Goal: Download file/media

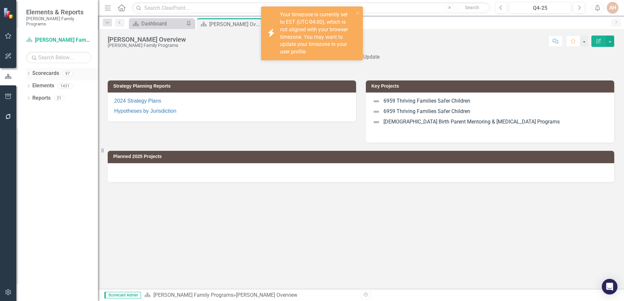
click at [28, 72] on div "Dropdown" at bounding box center [28, 75] width 5 height 6
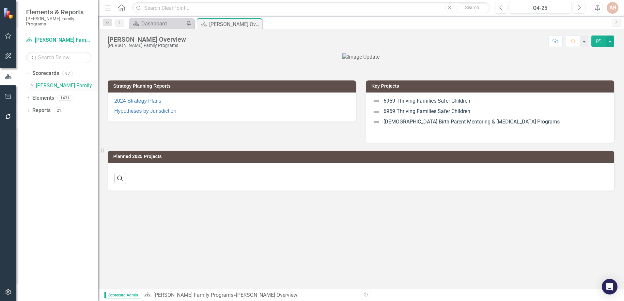
click at [33, 84] on icon "Dropdown" at bounding box center [31, 86] width 5 height 4
click at [35, 142] on div "Dropdown 90000 National" at bounding box center [63, 148] width 68 height 12
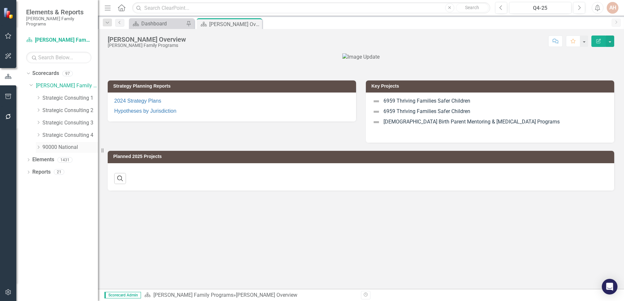
click at [36, 145] on icon "Dropdown" at bounding box center [38, 147] width 5 height 4
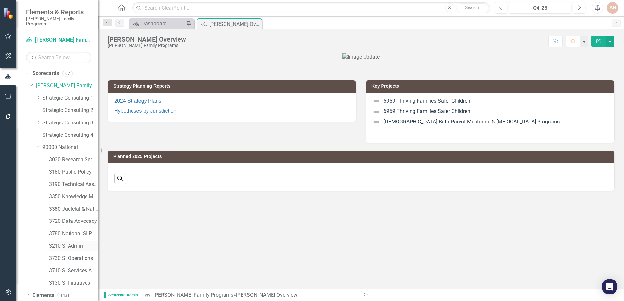
click at [78, 243] on link "3210 SI Admin" at bounding box center [73, 247] width 49 height 8
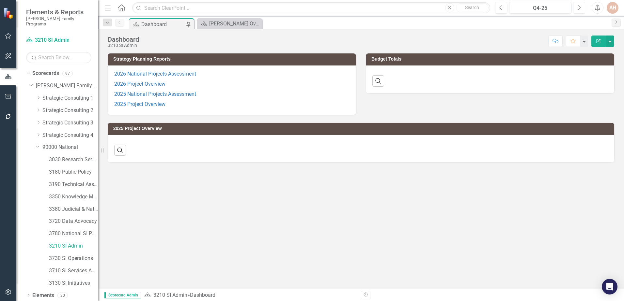
click at [580, 6] on icon "Next" at bounding box center [579, 8] width 4 height 6
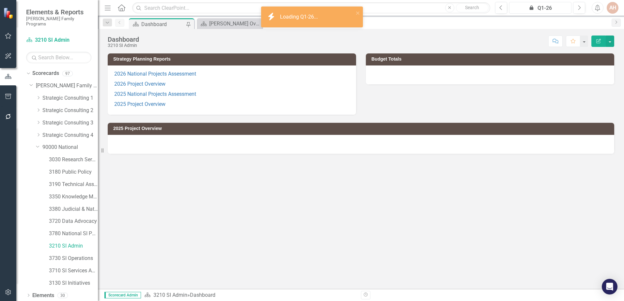
click at [539, 8] on div "icon.lock Q1-26" at bounding box center [540, 8] width 58 height 8
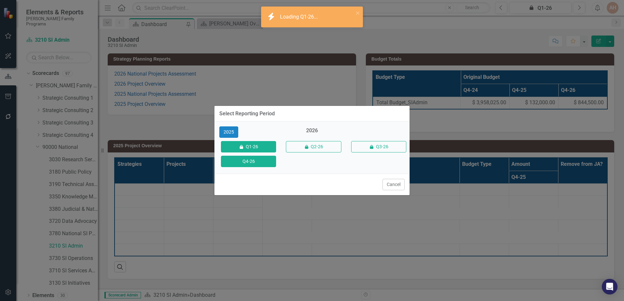
click at [256, 157] on button "Q4-26" at bounding box center [248, 161] width 55 height 11
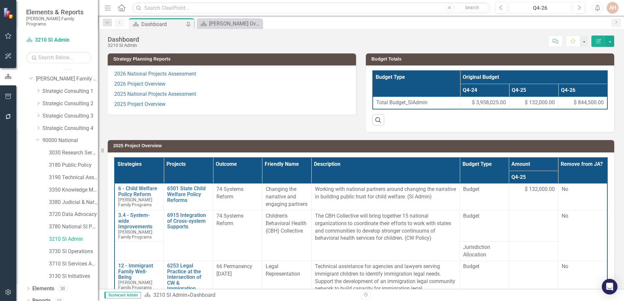
scroll to position [8, 0]
click at [141, 85] on link "2026 Project Overview" at bounding box center [139, 84] width 51 height 6
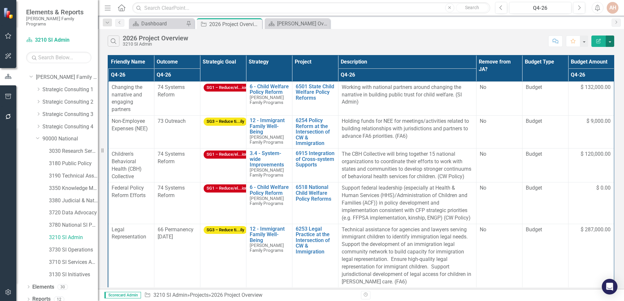
click at [609, 43] on button "button" at bounding box center [609, 41] width 8 height 11
click at [596, 79] on link "Excel Export to Excel" at bounding box center [588, 78] width 52 height 12
click at [611, 40] on button "button" at bounding box center [609, 41] width 8 height 11
click at [589, 80] on link "Excel Export to Excel" at bounding box center [588, 78] width 52 height 12
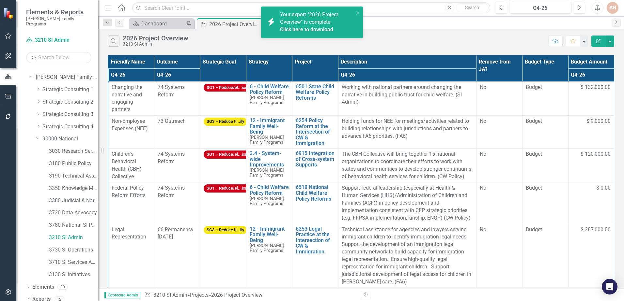
click at [311, 24] on span "Your export "2026 Project Overview" is complete. Click here to download." at bounding box center [316, 22] width 72 height 22
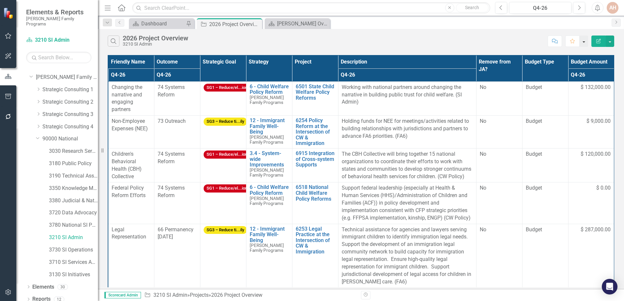
click at [582, 45] on button "button" at bounding box center [583, 41] width 8 height 11
click at [523, 39] on div "Search 2026 Project Overview 3210 SI Admin" at bounding box center [326, 41] width 437 height 11
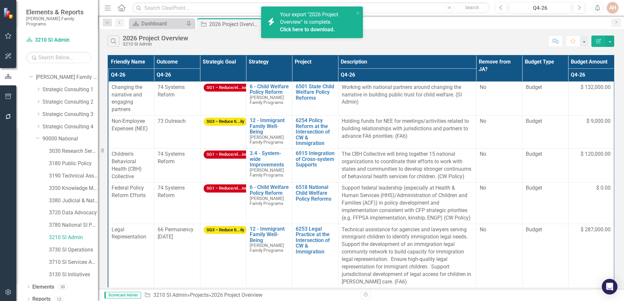
click at [308, 30] on link "Click here to download." at bounding box center [307, 29] width 55 height 6
